Goal: Information Seeking & Learning: Learn about a topic

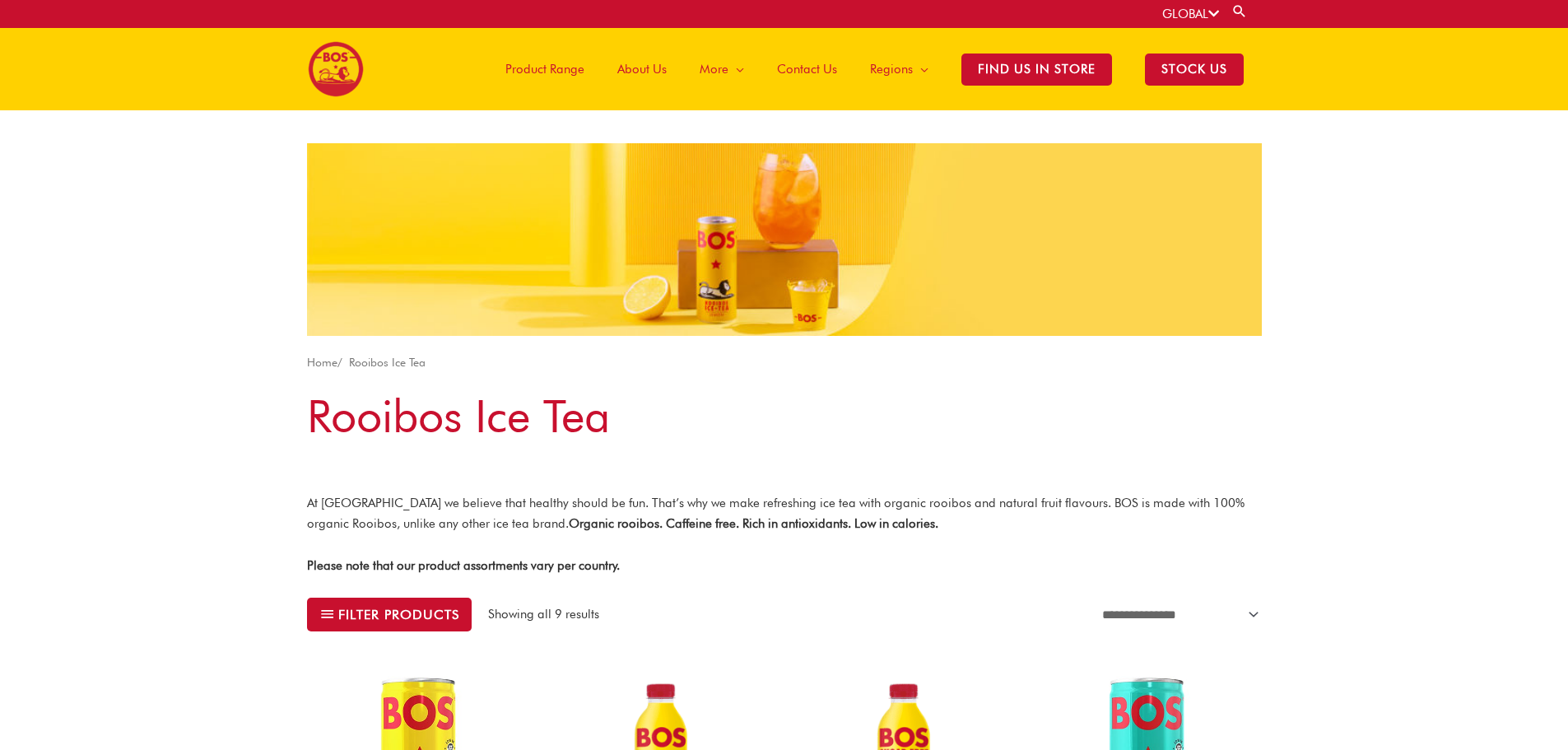
click at [576, 73] on span "Product Range" at bounding box center [544, 69] width 79 height 49
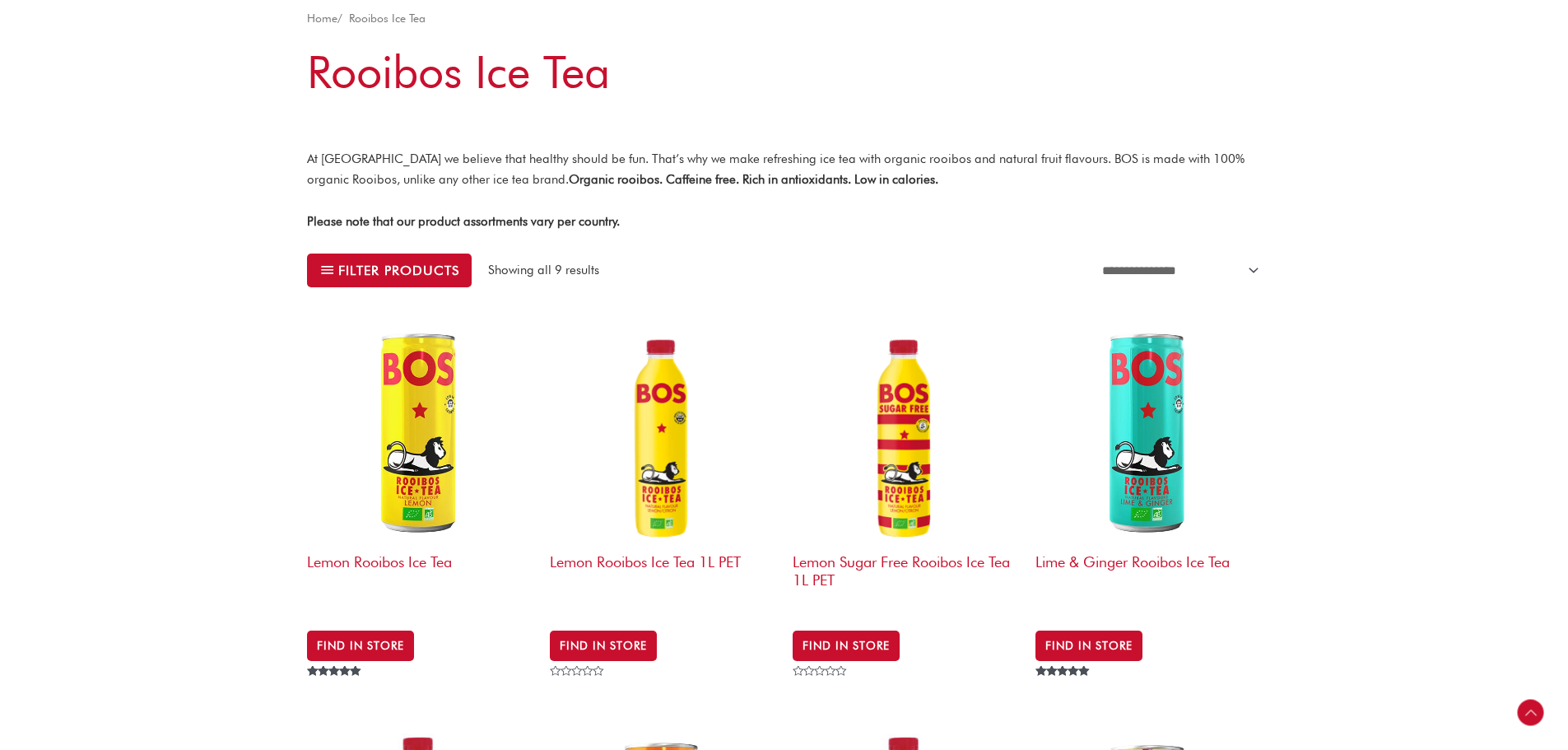
scroll to position [412, 0]
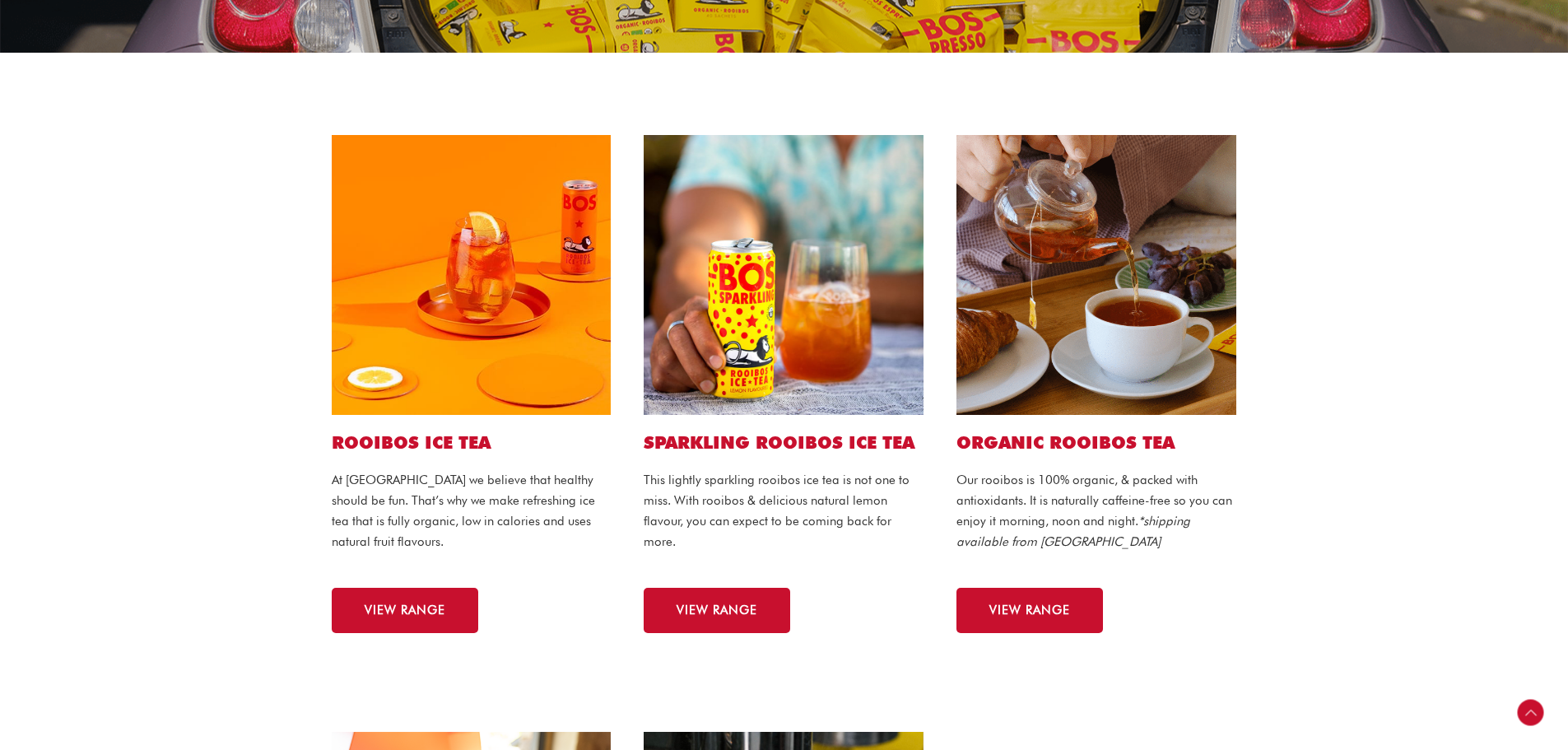
scroll to position [330, 0]
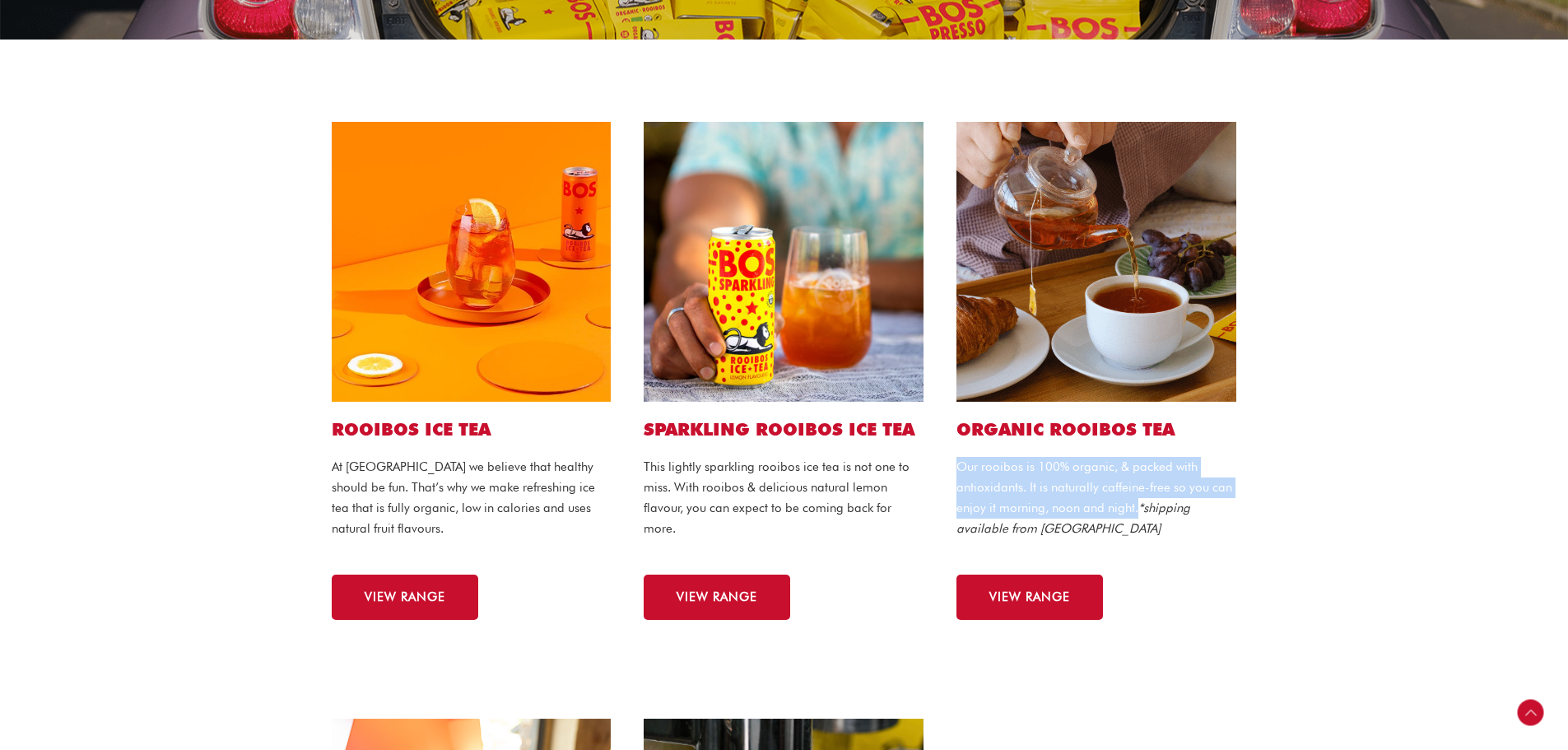
click at [1136, 511] on p "Our rooibos is 100% organic, & packed with antioxidants. It is naturally caffei…" at bounding box center [1096, 497] width 280 height 81
copy p "Our rooibos is 100% organic, & packed with antioxidants. It is naturally caffei…"
